Goal: Information Seeking & Learning: Learn about a topic

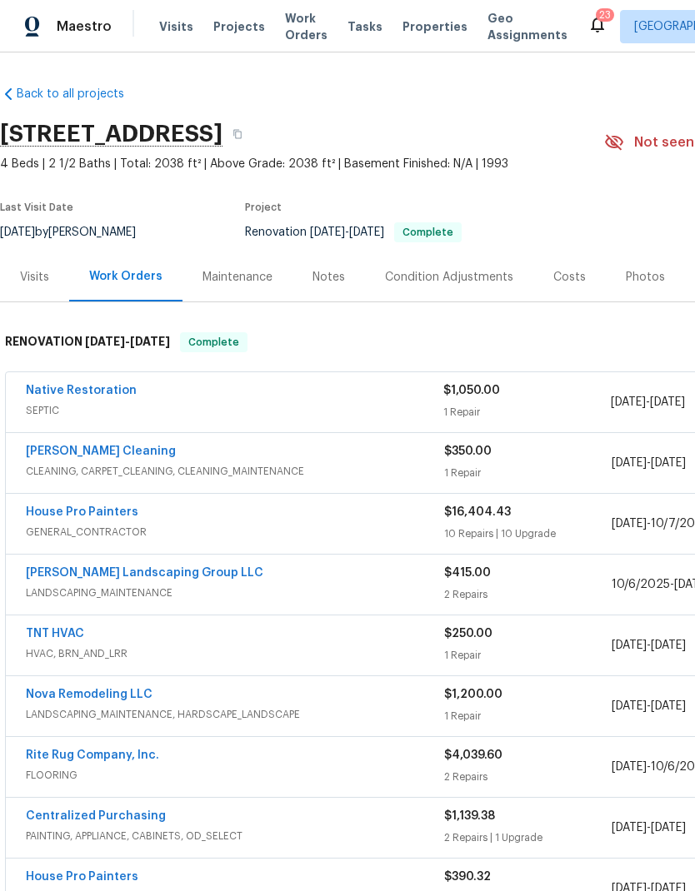
click at [27, 276] on div "Visits" at bounding box center [34, 277] width 29 height 17
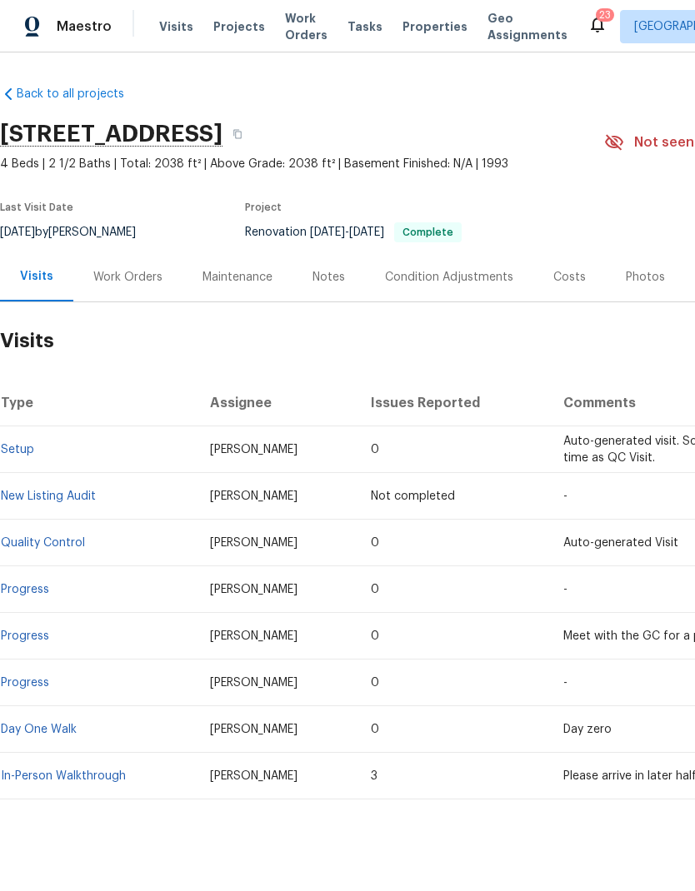
click at [65, 780] on link "In-Person Walkthrough" at bounding box center [63, 777] width 125 height 12
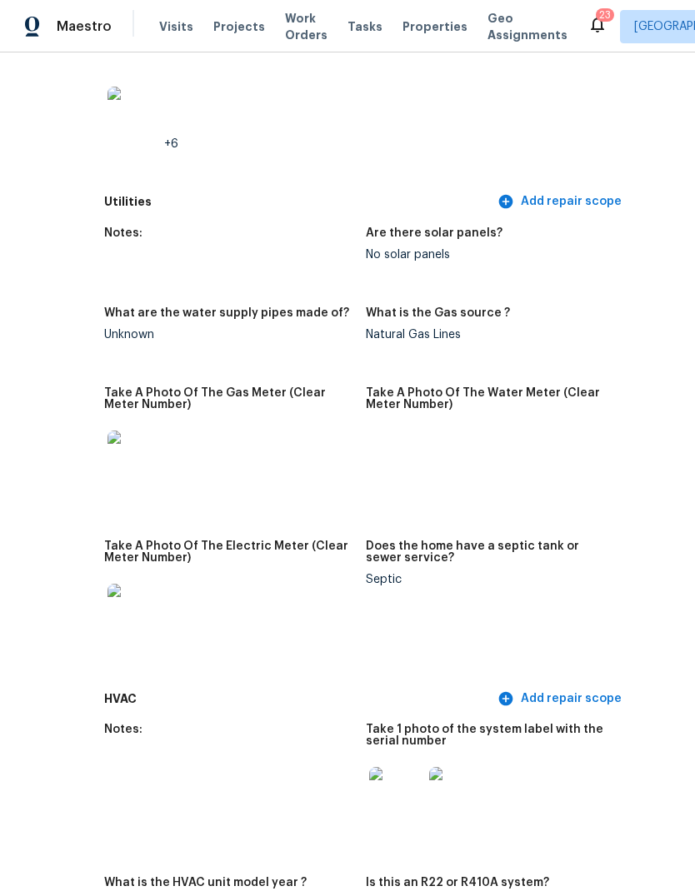
scroll to position [1267, 87]
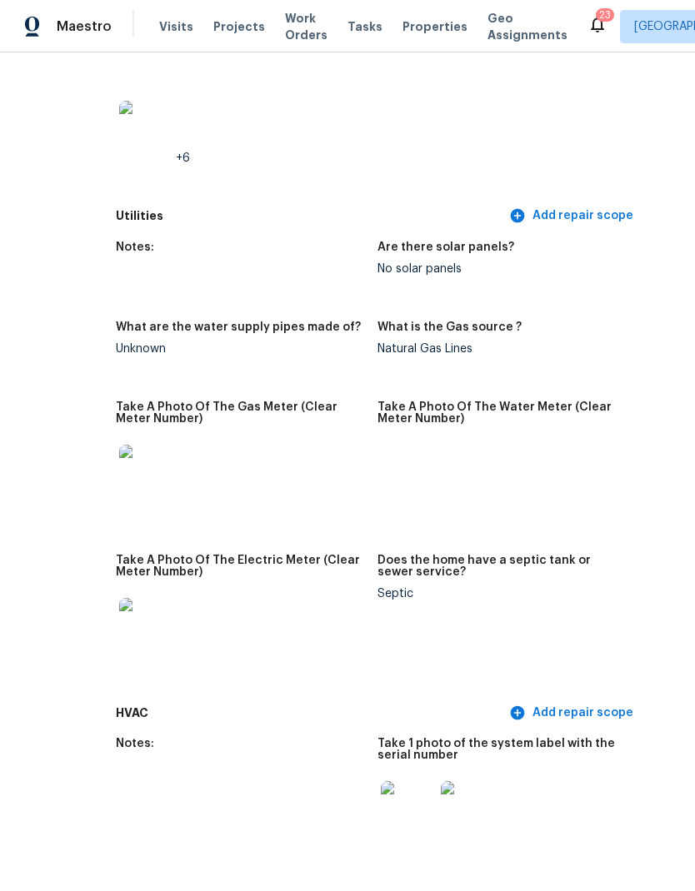
click at [119, 598] on img at bounding box center [145, 624] width 53 height 53
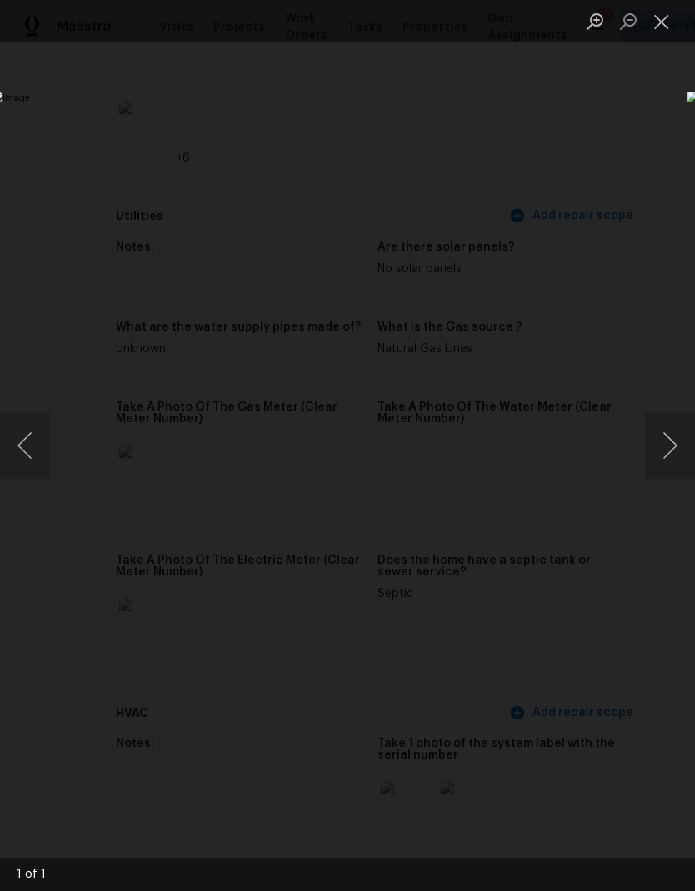
click at [656, 24] on button "Close lightbox" at bounding box center [661, 21] width 33 height 29
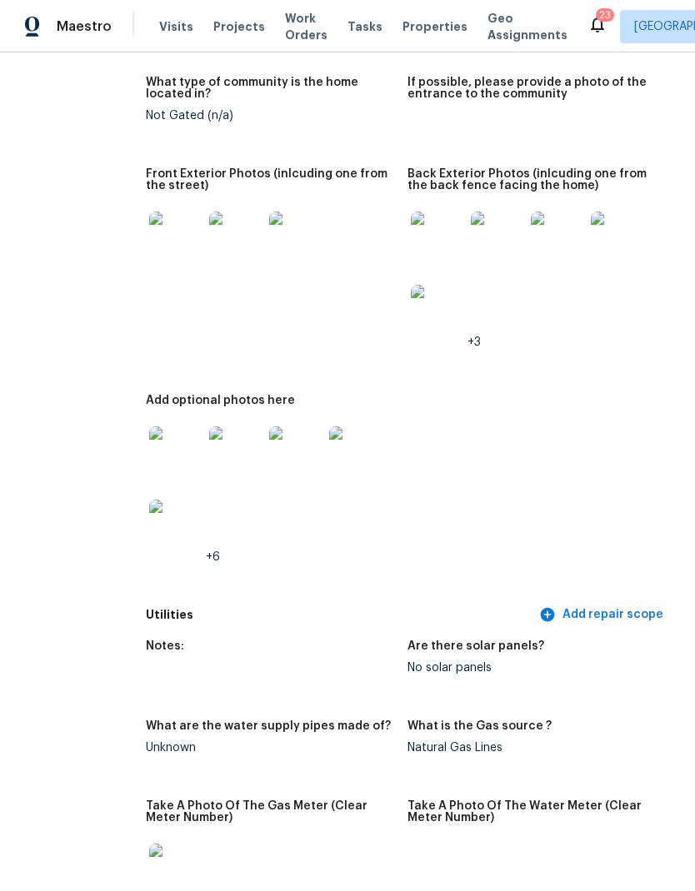
scroll to position [723, 47]
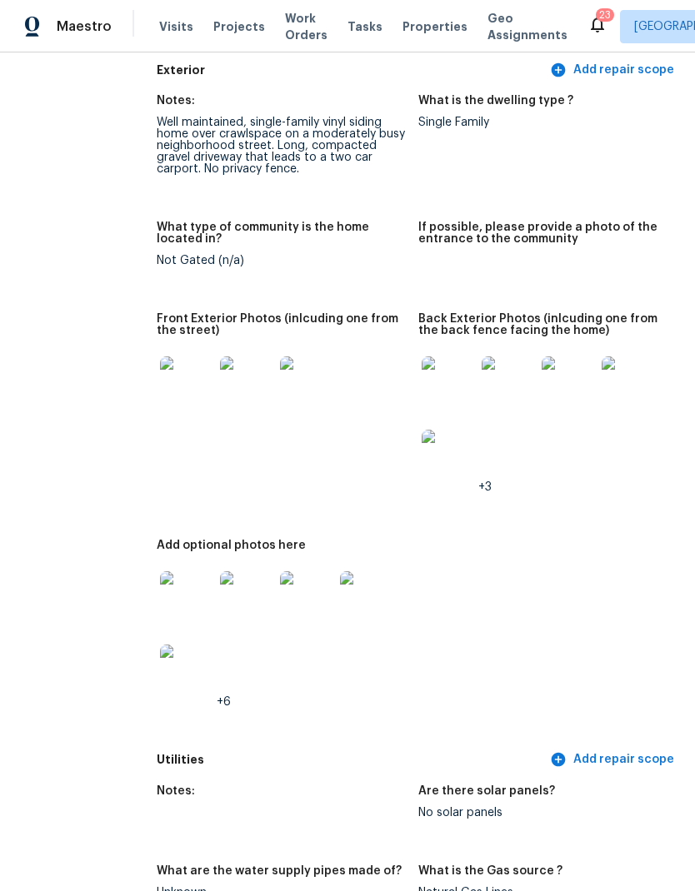
click at [160, 572] on img at bounding box center [186, 598] width 53 height 53
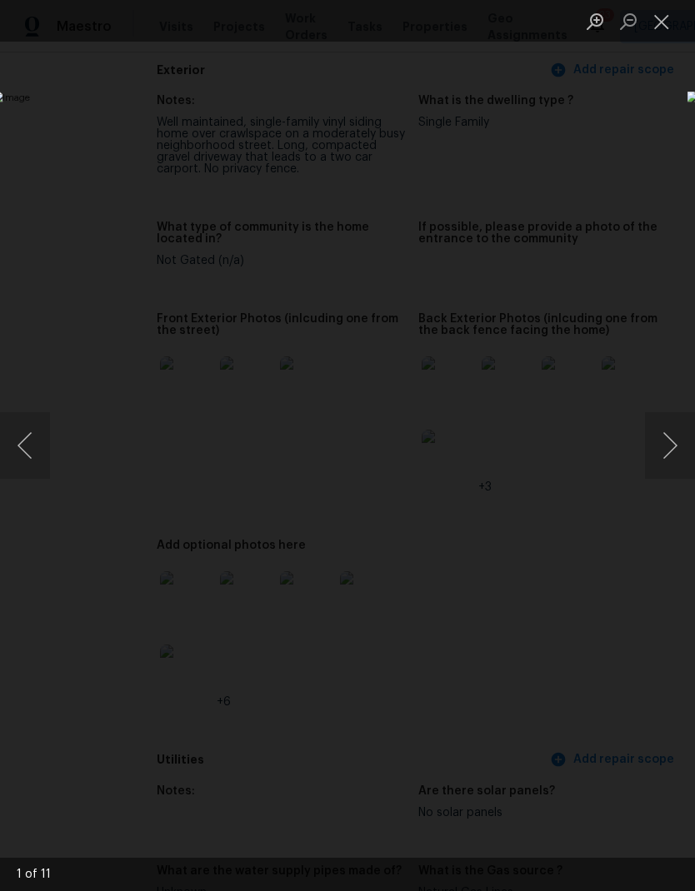
click at [671, 457] on button "Next image" at bounding box center [670, 445] width 50 height 67
click at [668, 452] on button "Next image" at bounding box center [670, 445] width 50 height 67
click at [545, 504] on img "Lightbox" at bounding box center [269, 446] width 552 height 709
click at [671, 466] on button "Next image" at bounding box center [670, 445] width 50 height 67
click at [661, 457] on button "Next image" at bounding box center [670, 445] width 50 height 67
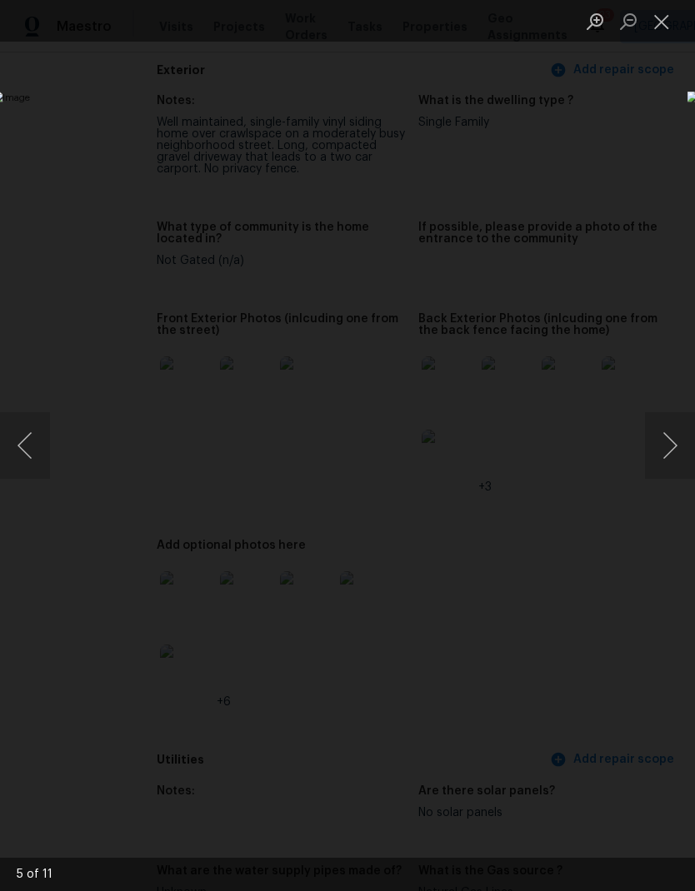
click at [651, 447] on button "Next image" at bounding box center [670, 445] width 50 height 67
click at [665, 442] on button "Next image" at bounding box center [670, 445] width 50 height 67
click at [27, 431] on button "Previous image" at bounding box center [25, 445] width 50 height 67
click at [661, 470] on button "Next image" at bounding box center [670, 445] width 50 height 67
click at [32, 442] on button "Previous image" at bounding box center [25, 445] width 50 height 67
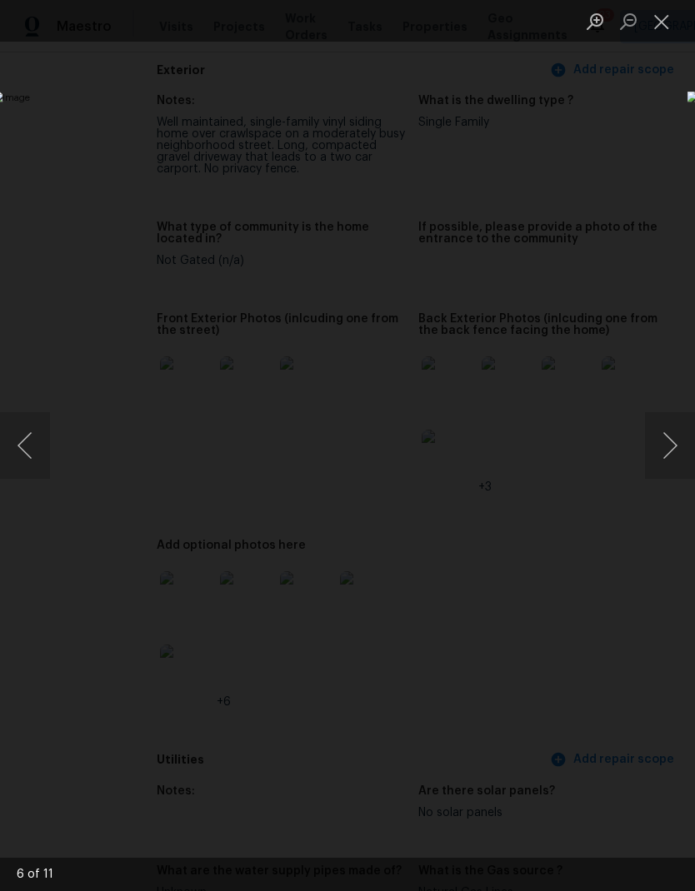
click at [32, 430] on button "Previous image" at bounding box center [25, 445] width 50 height 67
click at [18, 448] on button "Previous image" at bounding box center [25, 445] width 50 height 67
click at [33, 454] on button "Previous image" at bounding box center [25, 445] width 50 height 67
click at [23, 447] on button "Previous image" at bounding box center [25, 445] width 50 height 67
click at [12, 441] on button "Previous image" at bounding box center [25, 445] width 50 height 67
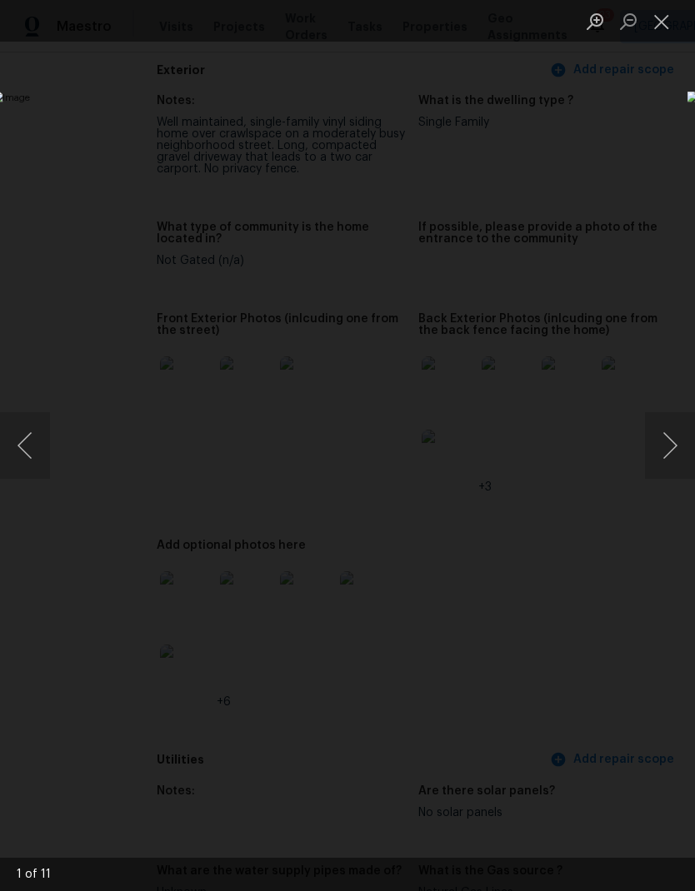
click at [659, 27] on button "Close lightbox" at bounding box center [661, 21] width 33 height 29
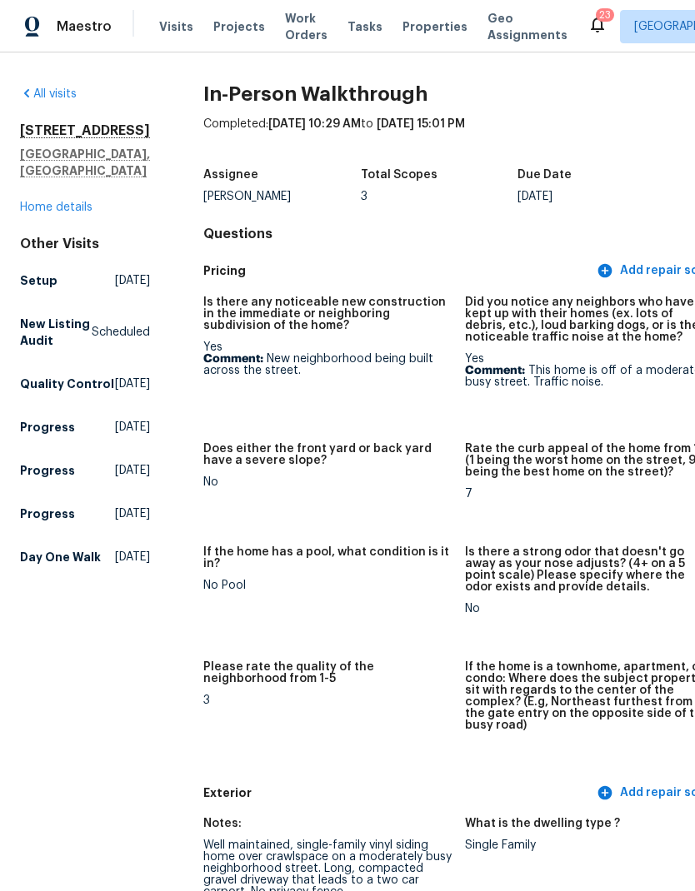
scroll to position [0, 0]
